Goal: Information Seeking & Learning: Learn about a topic

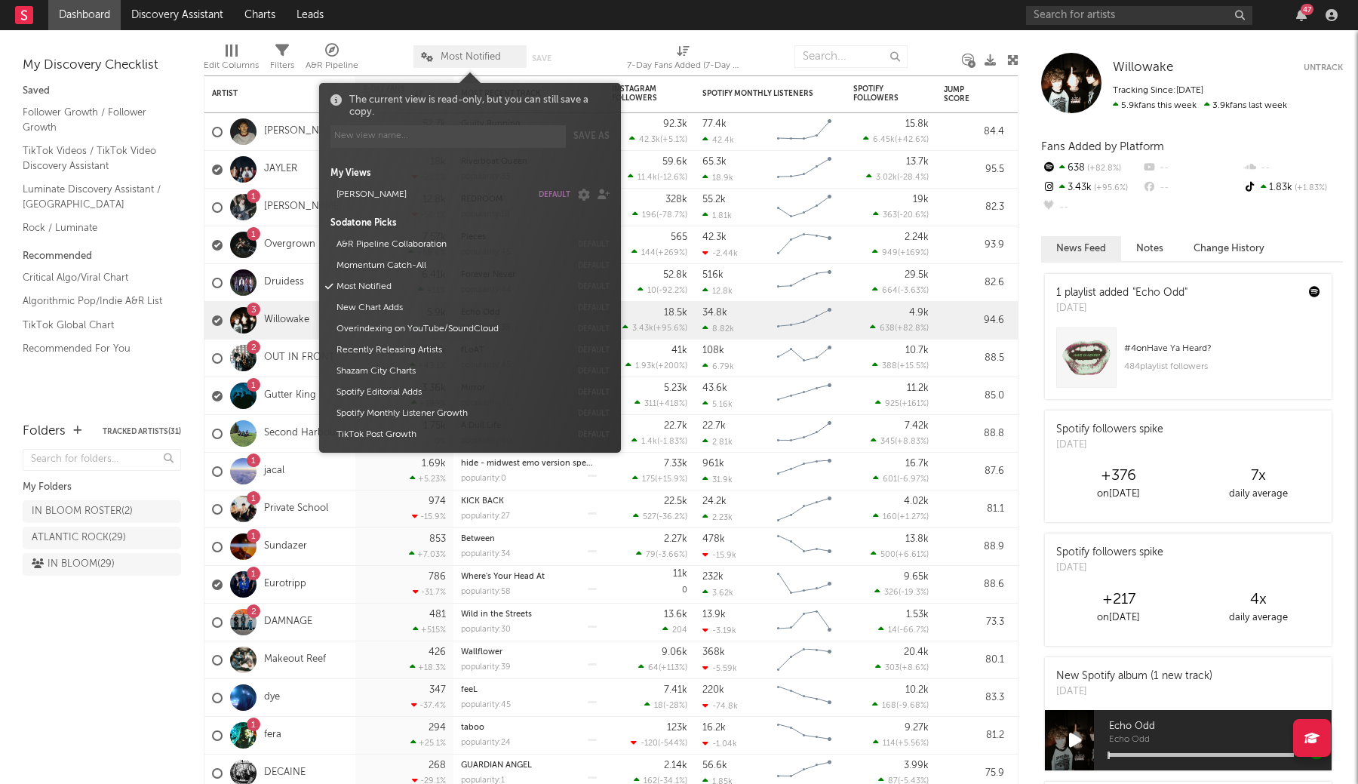
click at [429, 54] on icon at bounding box center [427, 57] width 12 height 10
click at [558, 196] on button "default" at bounding box center [555, 195] width 32 height 8
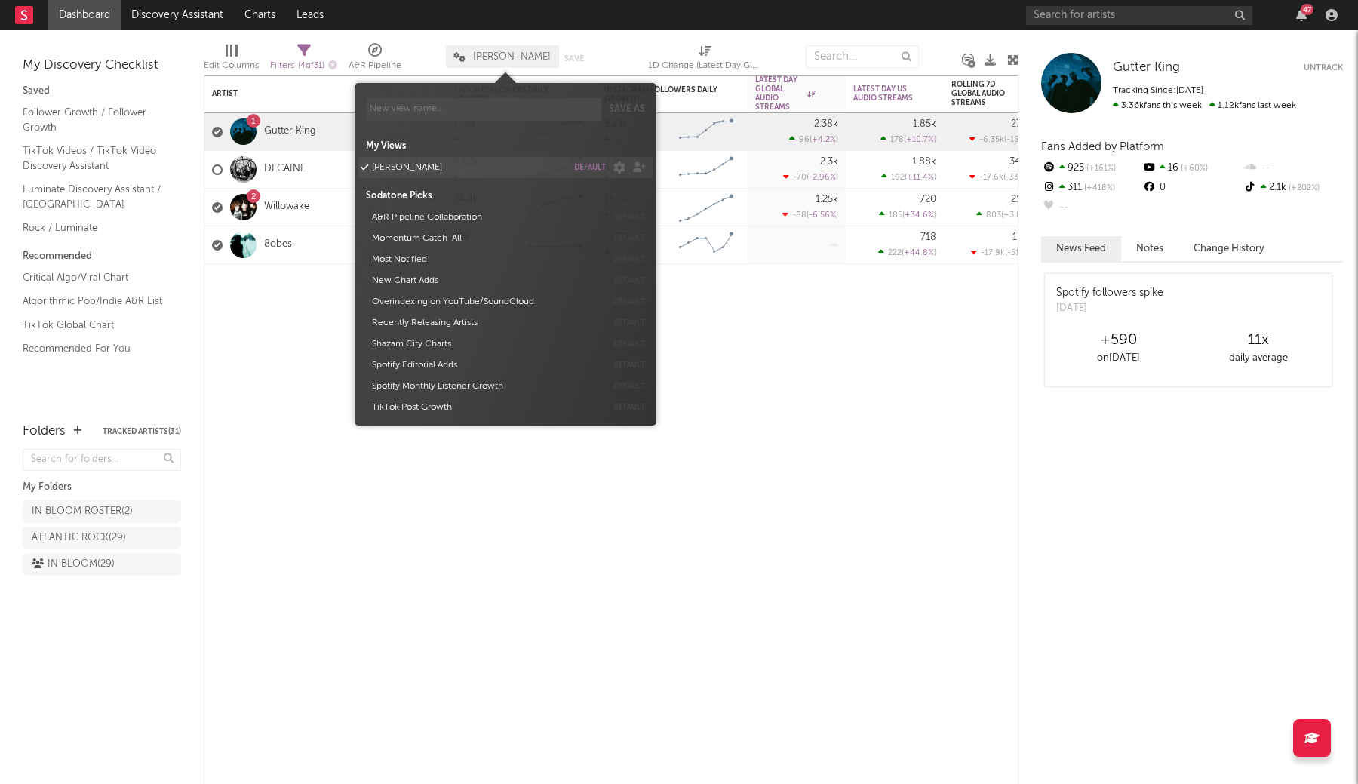
click at [597, 169] on button "default" at bounding box center [590, 168] width 32 height 8
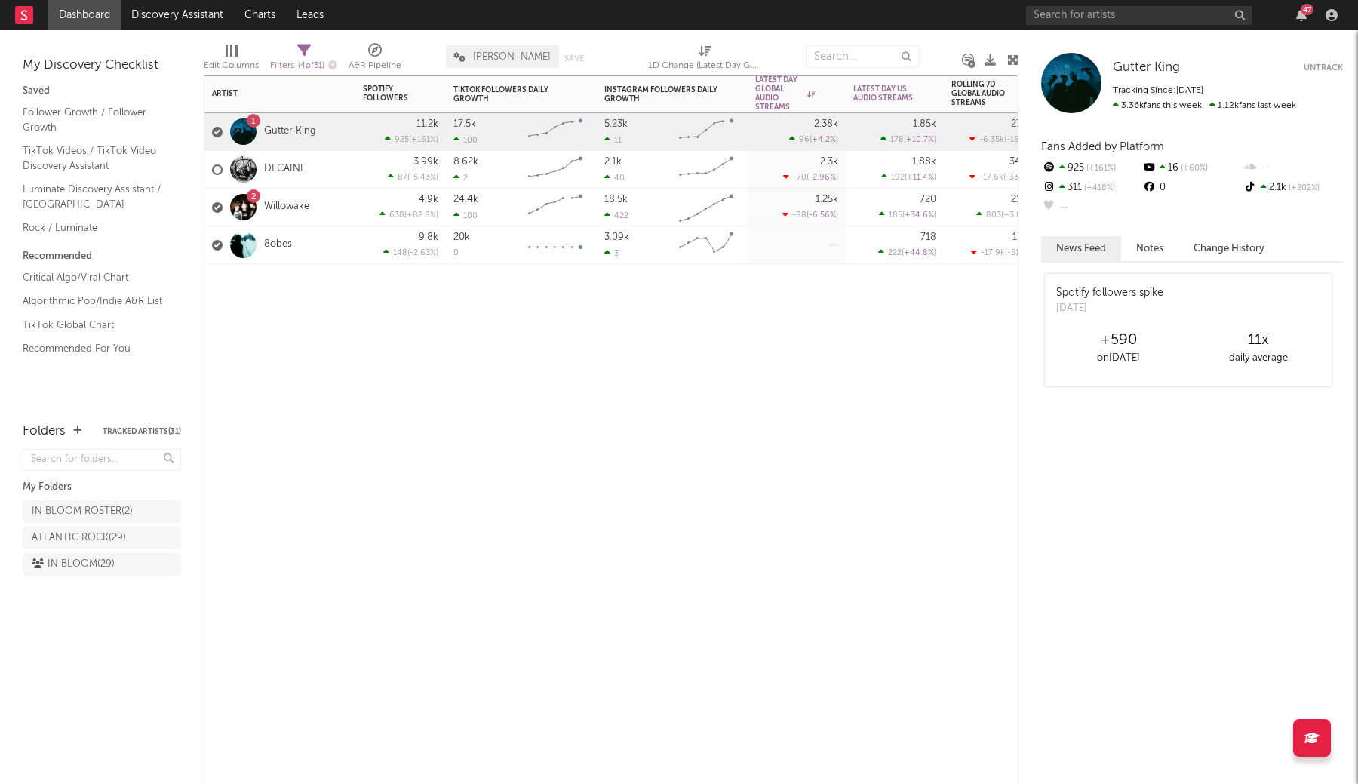
click at [275, 327] on div "Artist Notifications Spotify Followers 7d Change WoW % Change TikTok Followers …" at bounding box center [611, 429] width 815 height 708
click at [1083, 18] on input "text" at bounding box center [1139, 15] width 226 height 19
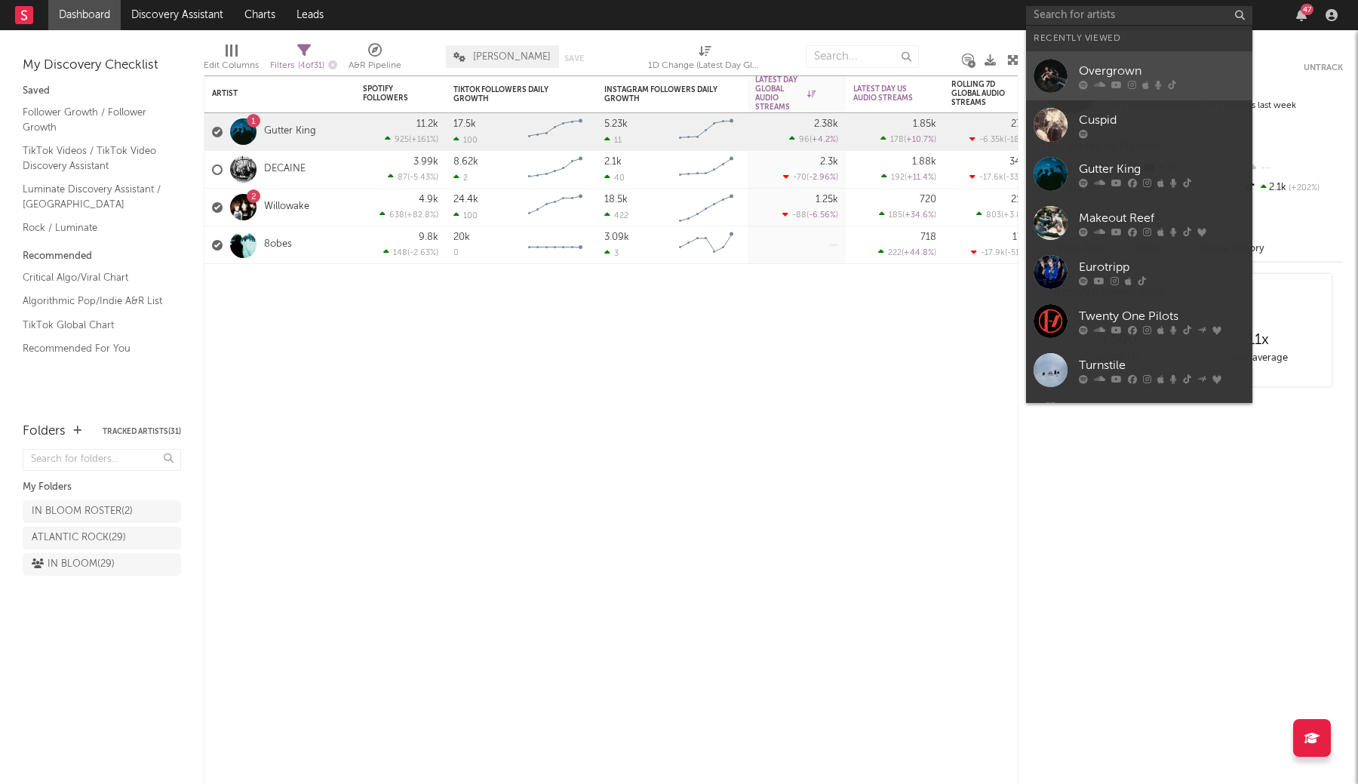
click at [1084, 85] on icon at bounding box center [1083, 84] width 9 height 9
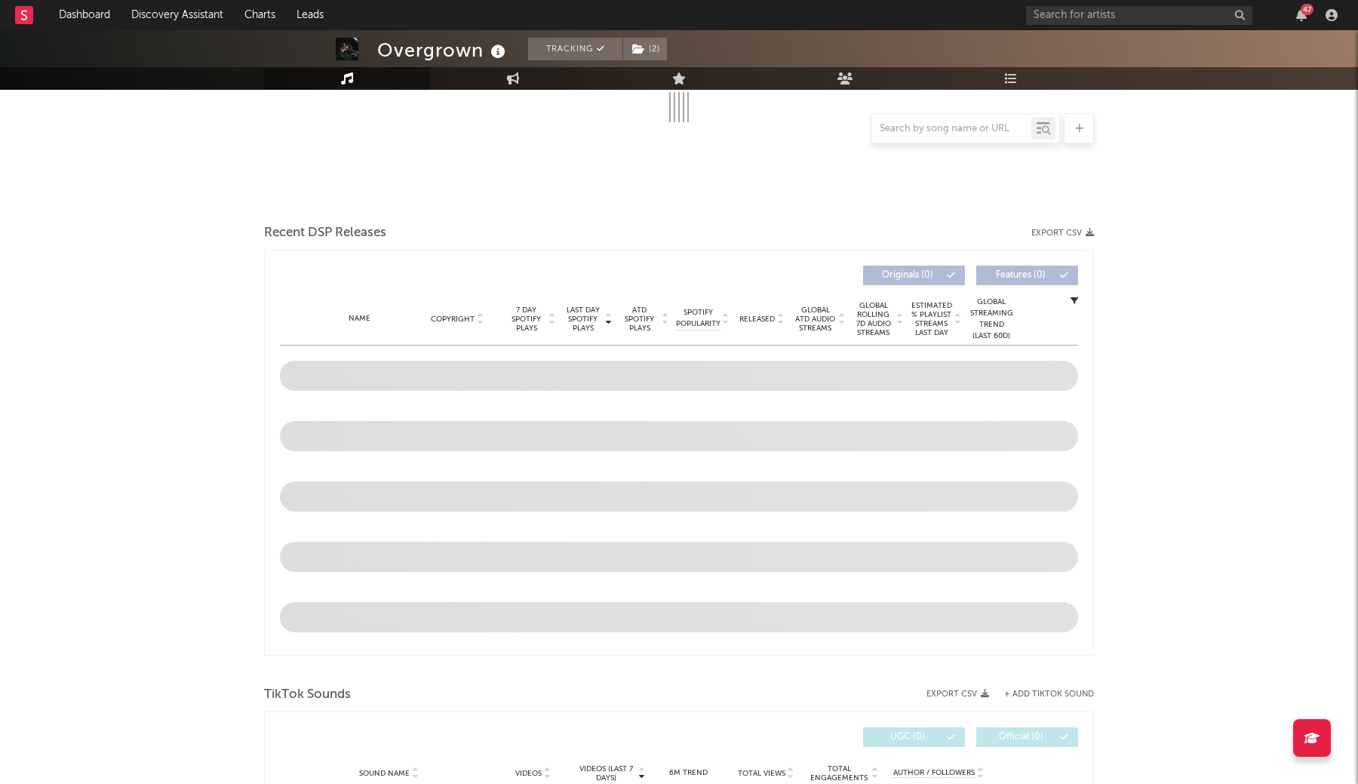
select select "1w"
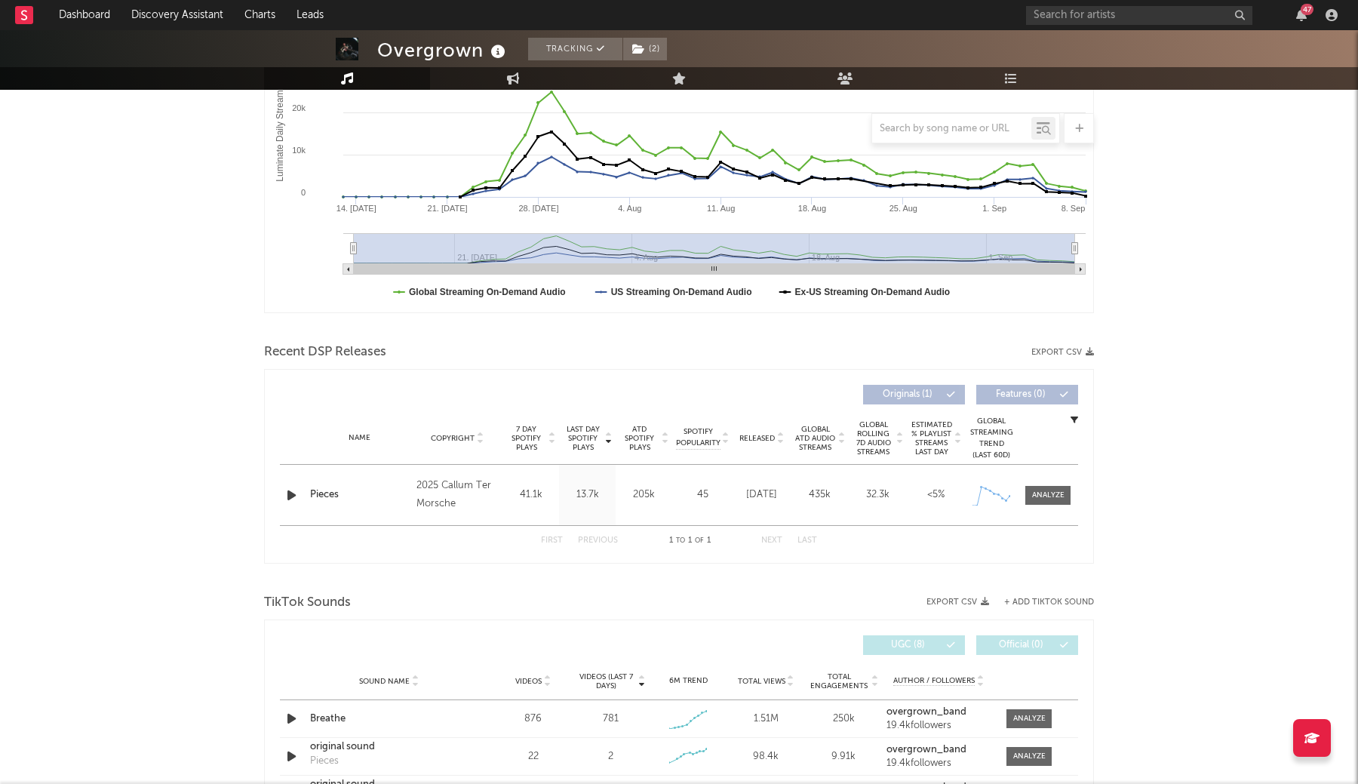
scroll to position [325, 0]
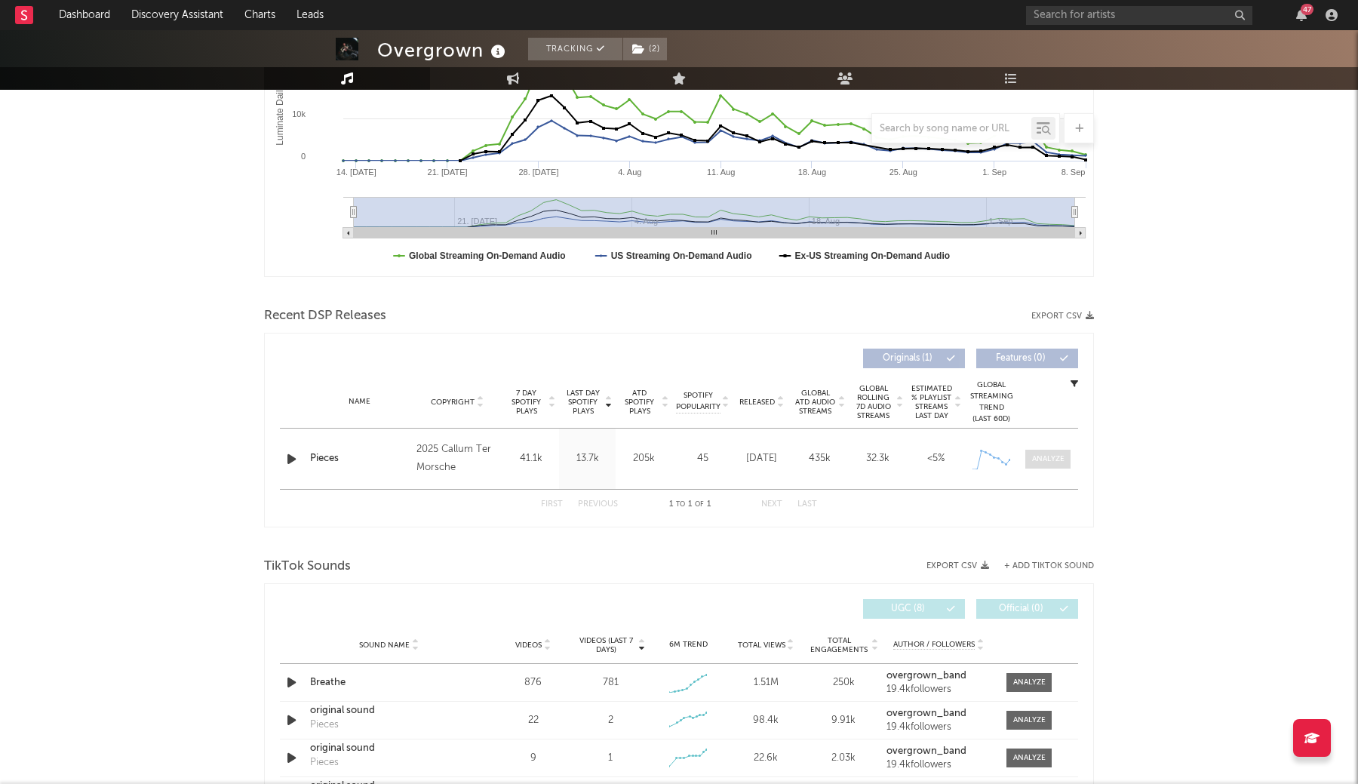
click at [1048, 461] on div at bounding box center [1048, 458] width 32 height 11
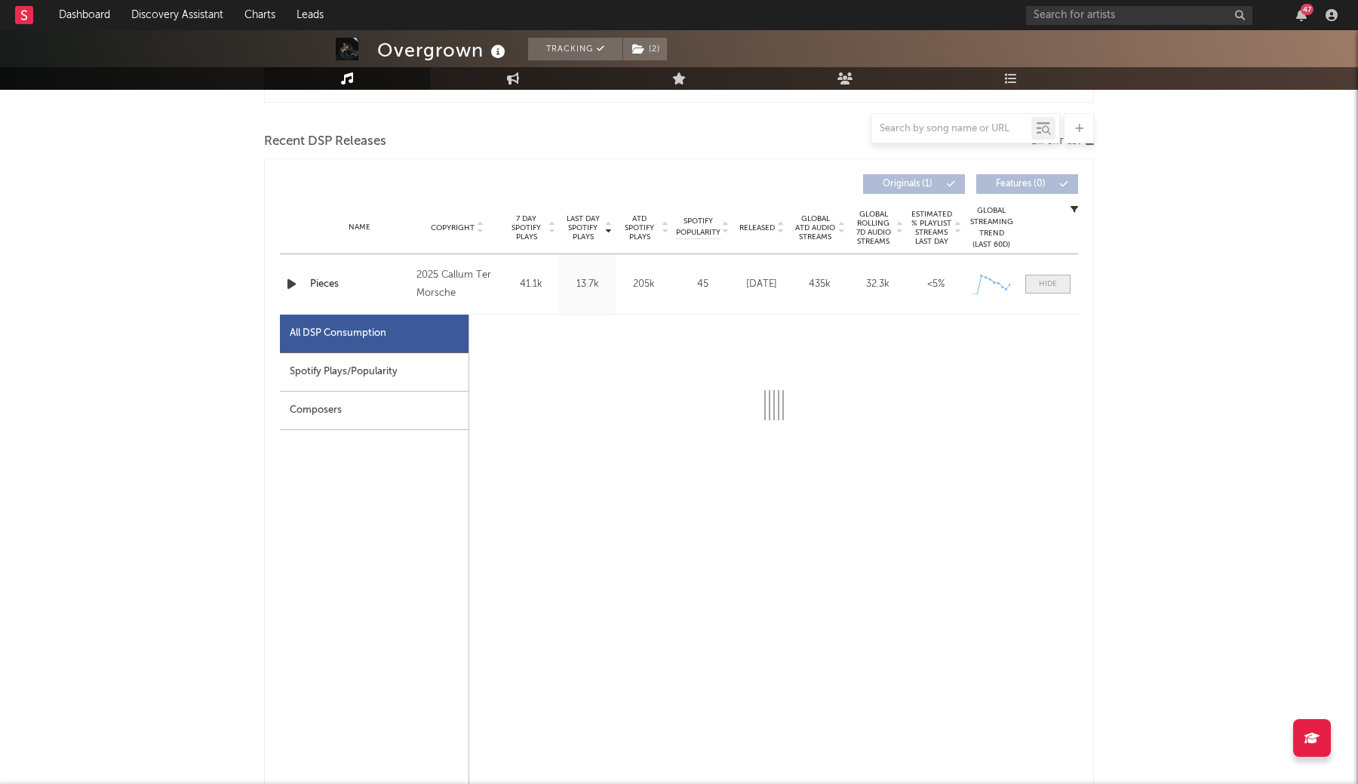
select select "1w"
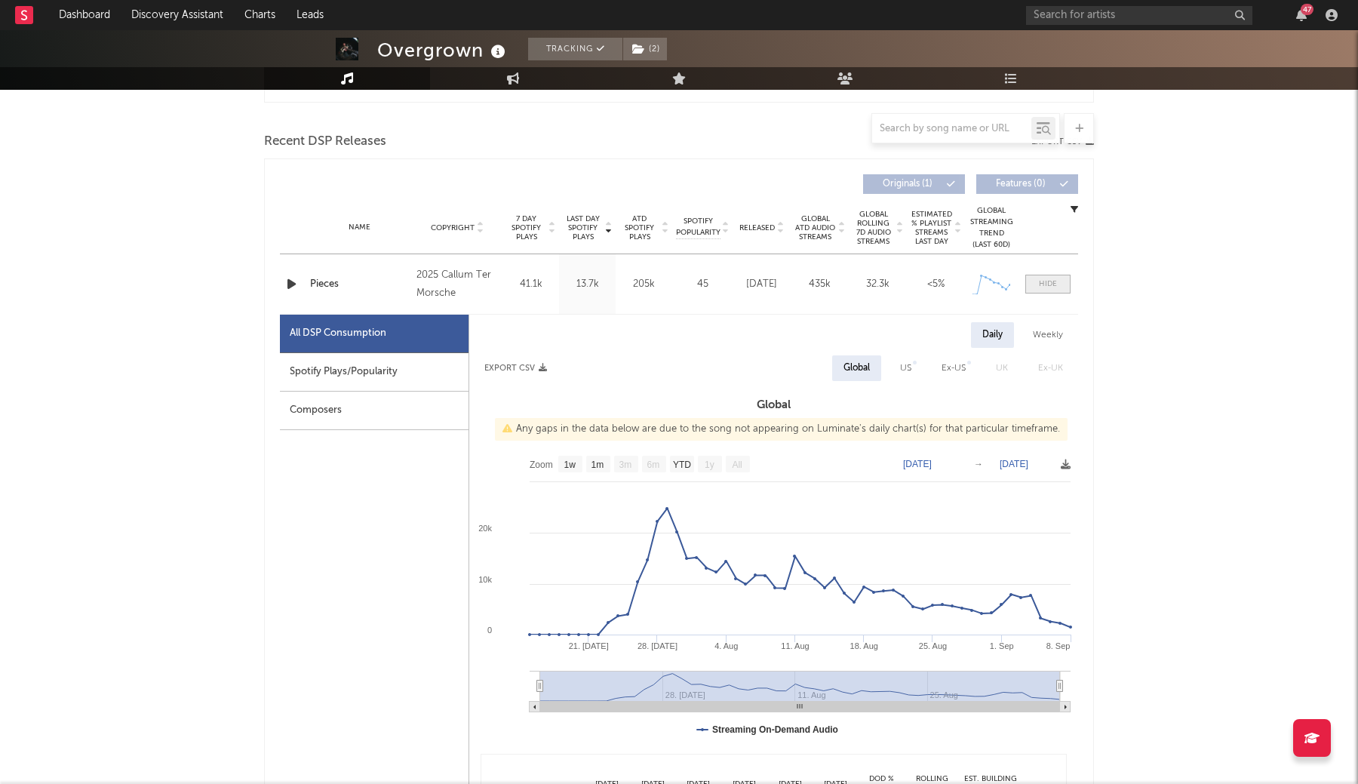
scroll to position [525, 0]
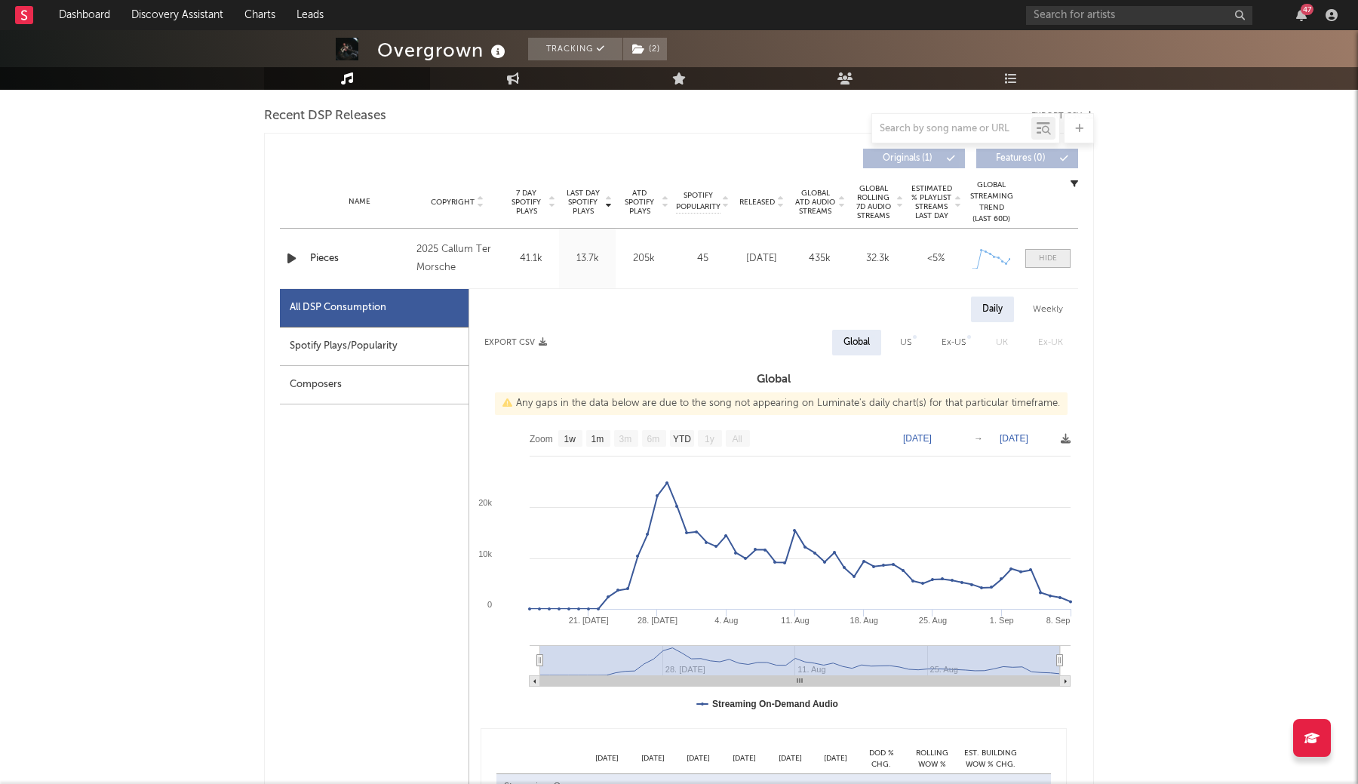
click at [1046, 266] on span at bounding box center [1047, 258] width 45 height 19
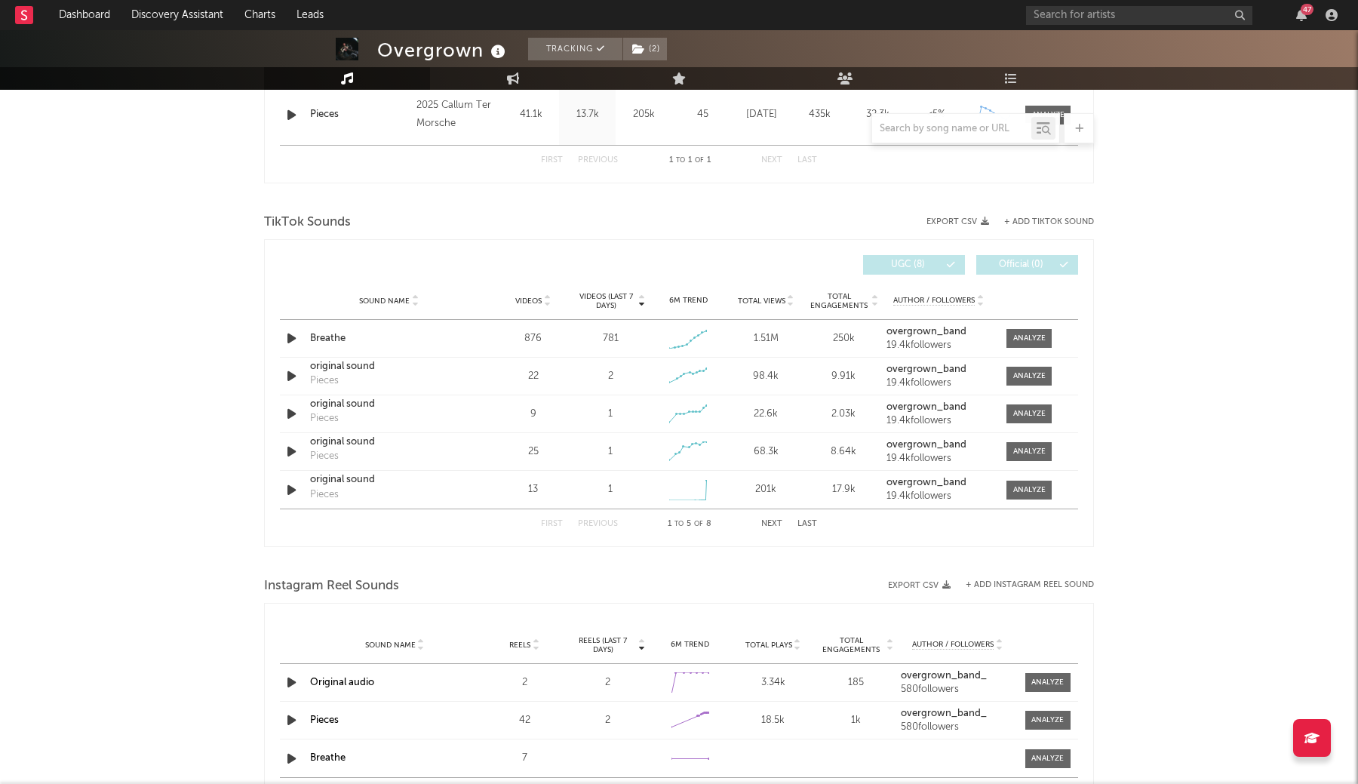
scroll to position [687, 0]
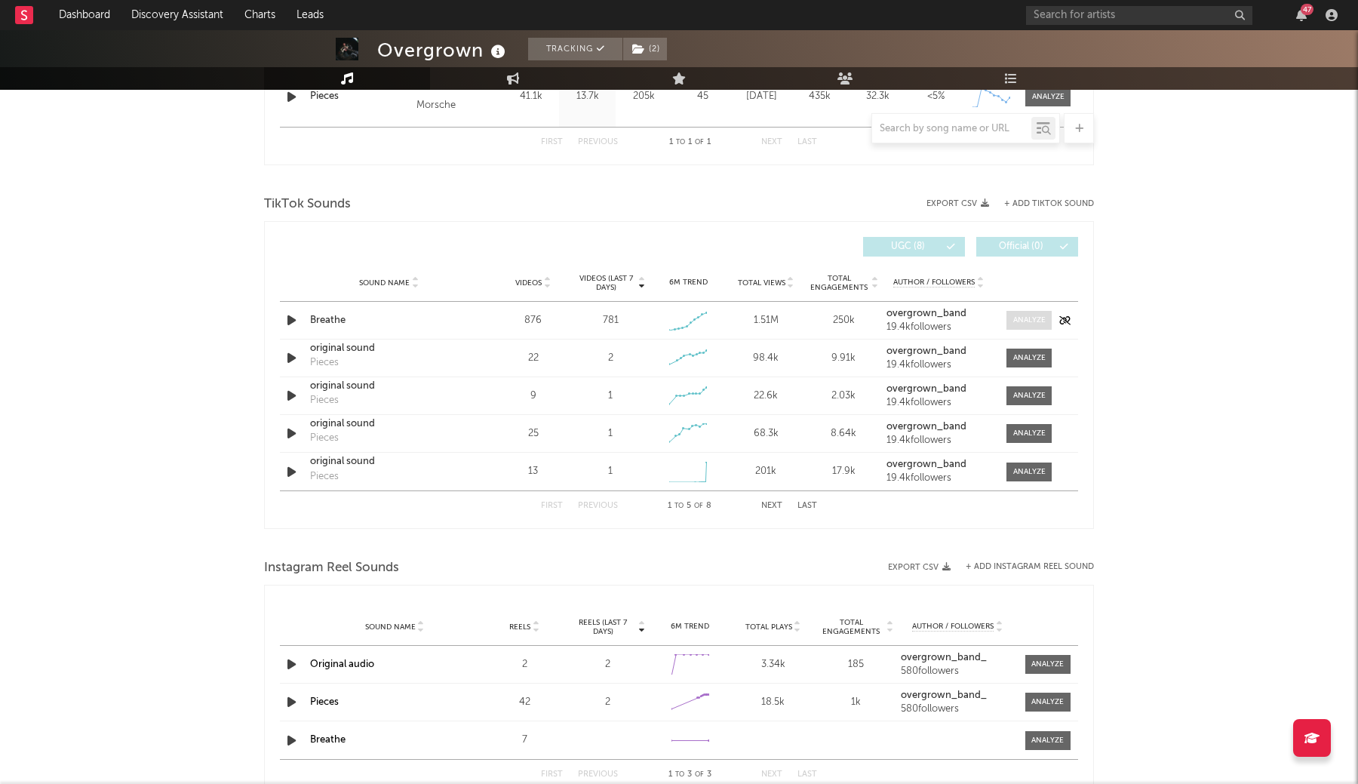
click at [1019, 327] on span at bounding box center [1029, 320] width 45 height 19
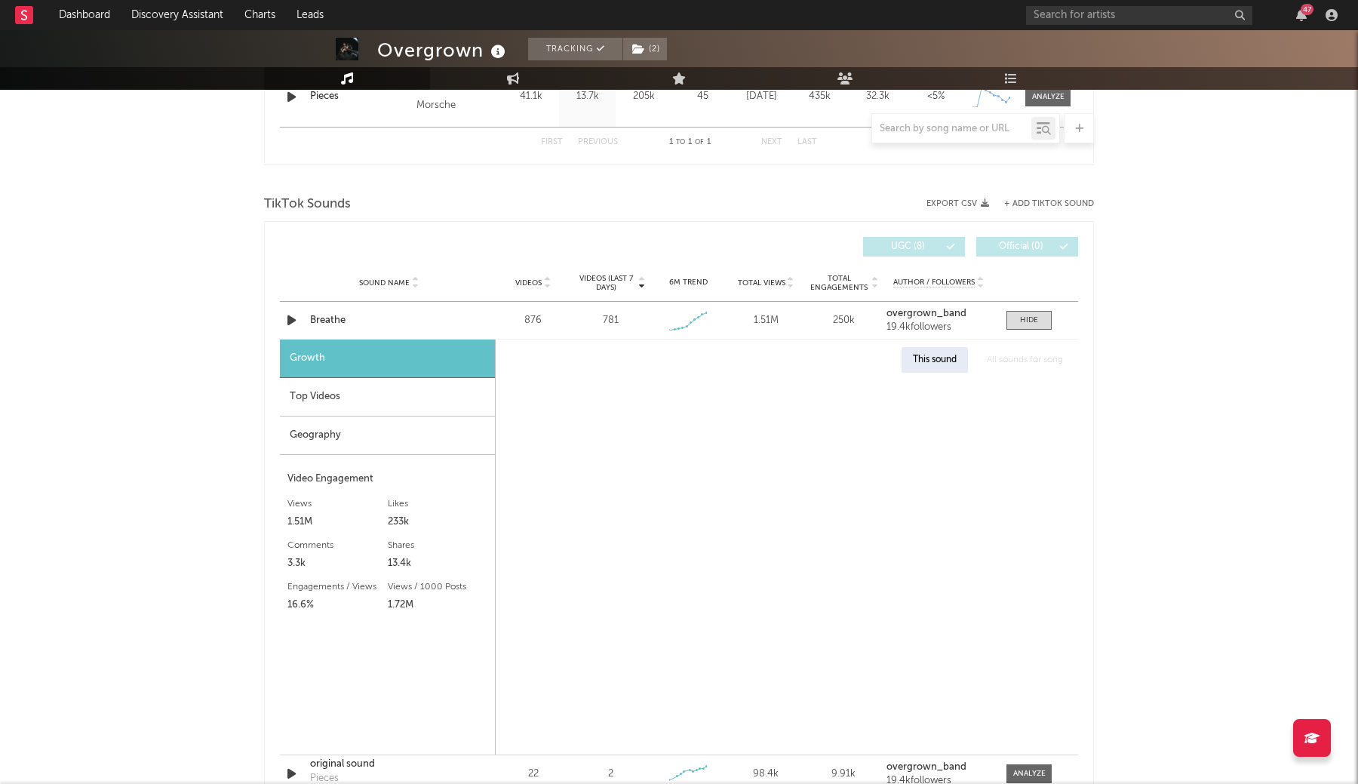
select select "1w"
